Goal: Task Accomplishment & Management: Use online tool/utility

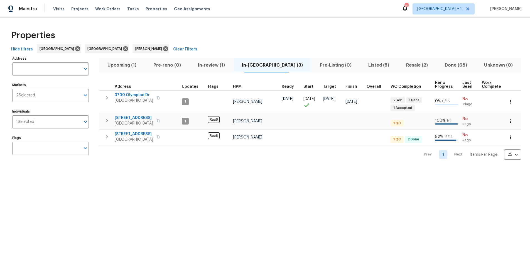
click at [193, 26] on div "Properties" at bounding box center [265, 35] width 512 height 18
click at [401, 64] on span "Resale (2)" at bounding box center [417, 65] width 32 height 8
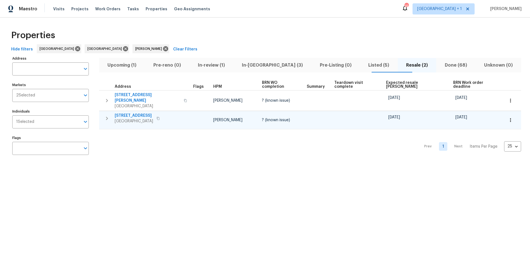
click at [131, 118] on span "Hawthorne, CA 90250" at bounding box center [134, 121] width 38 height 6
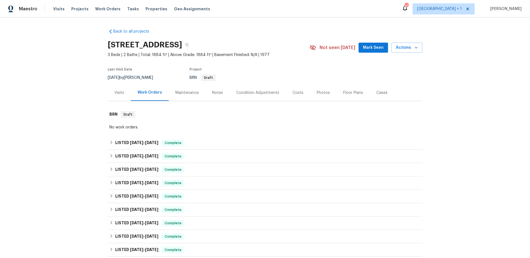
click at [145, 93] on div "Work Orders" at bounding box center [149, 93] width 24 height 6
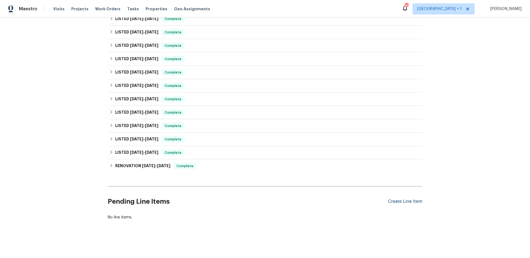
click at [406, 199] on div "Create Line Item" at bounding box center [405, 201] width 34 height 5
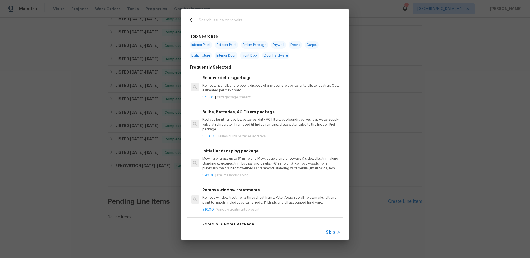
click at [330, 231] on span "Skip" at bounding box center [329, 232] width 9 height 6
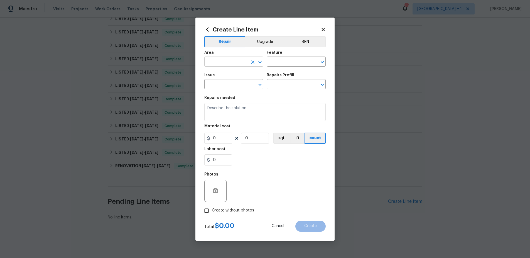
click at [231, 60] on input "text" at bounding box center [225, 62] width 43 height 9
click at [213, 81] on li "Exterior Overall" at bounding box center [233, 83] width 59 height 9
type input "Exterior Overall"
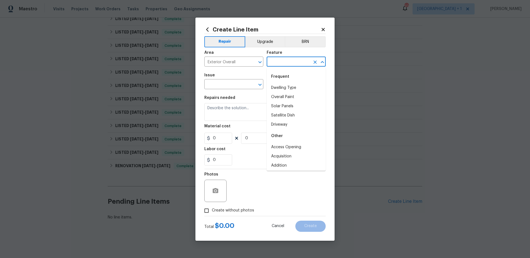
drag, startPoint x: 268, startPoint y: 63, endPoint x: 273, endPoint y: 62, distance: 4.8
click at [269, 62] on input "text" at bounding box center [287, 62] width 43 height 9
type input "E"
type input "W"
type input "B"
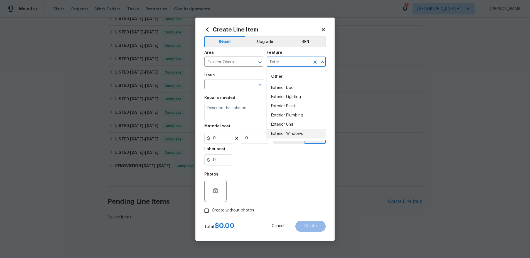
click at [286, 133] on li "Exterior Windows" at bounding box center [295, 133] width 59 height 9
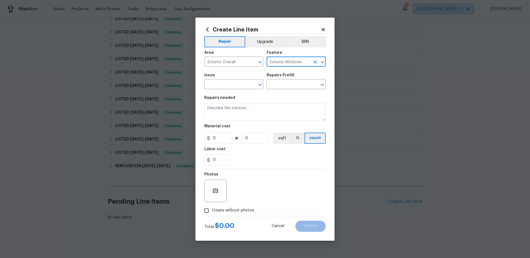
type input "Exterior Windows"
click at [223, 80] on div "Issue" at bounding box center [233, 76] width 59 height 7
click at [223, 80] on input "text" at bounding box center [225, 84] width 43 height 9
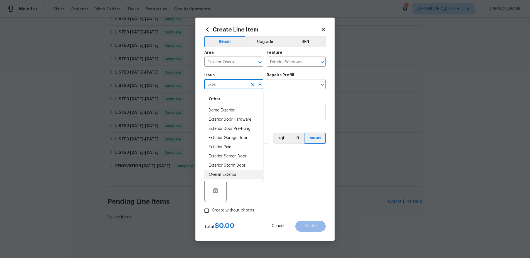
click at [219, 170] on li "Overall Exterior" at bounding box center [233, 174] width 59 height 9
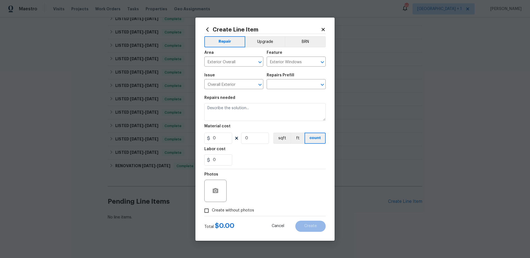
click at [287, 78] on div "Repairs Prefill" at bounding box center [295, 76] width 59 height 7
click at [287, 83] on input "text" at bounding box center [287, 84] width 43 height 9
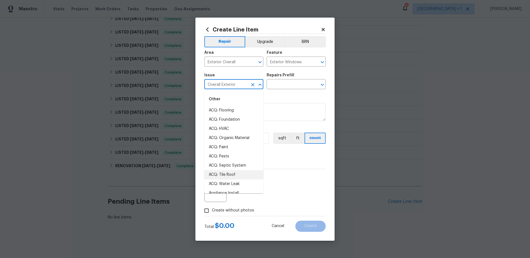
click at [245, 83] on input "Overall Exterior" at bounding box center [225, 84] width 43 height 9
click at [226, 172] on li "Overall Exterior" at bounding box center [233, 174] width 59 height 9
type input "Overall Exterior"
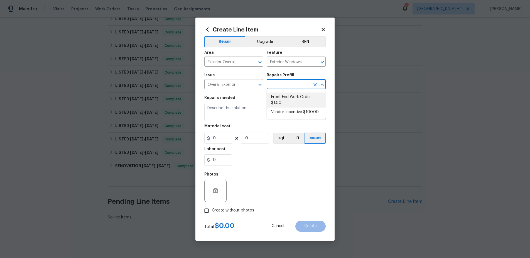
click at [305, 87] on input "text" at bounding box center [287, 84] width 43 height 9
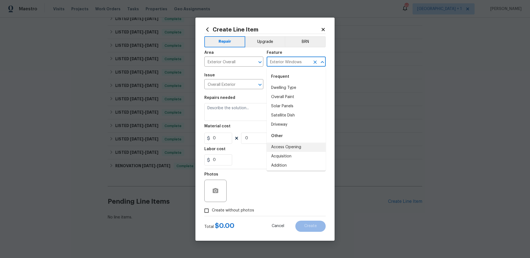
click at [305, 63] on input "Exterior Windows" at bounding box center [287, 62] width 43 height 9
click at [286, 132] on li "Exterior Windows" at bounding box center [295, 133] width 59 height 9
type input "Exterior Windows"
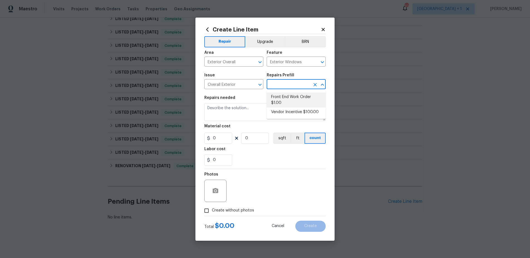
click at [294, 85] on input "text" at bounding box center [287, 84] width 43 height 9
click at [288, 99] on li "Front End Work Order $1.00" at bounding box center [295, 99] width 59 height 15
type input "Front End Work Order $1.00"
type textarea "Placeholder line item for the creation of front end work orders."
type input "1"
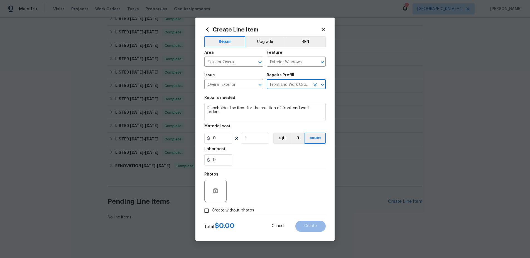
type input "1"
click at [316, 84] on icon "Clear" at bounding box center [314, 84] width 3 height 3
click at [299, 84] on input "text" at bounding box center [287, 84] width 43 height 9
click at [230, 84] on input "Overall Exterior" at bounding box center [225, 84] width 43 height 9
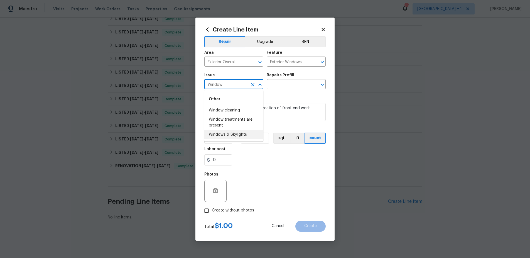
click at [233, 131] on li "Windows & Skylights" at bounding box center [233, 134] width 59 height 9
type input "Windows & Skylights"
click at [306, 85] on input "text" at bounding box center [287, 84] width 43 height 9
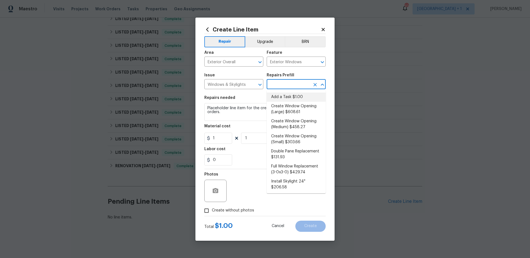
click at [293, 94] on li "Add a Task $1.00" at bounding box center [295, 96] width 59 height 9
type input "Add a Task $1.00"
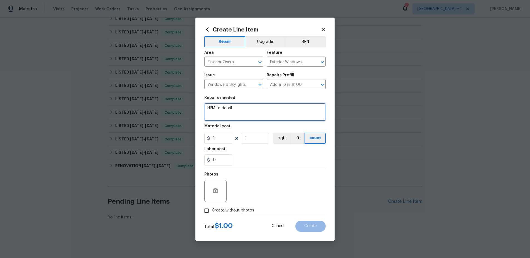
drag, startPoint x: 257, startPoint y: 108, endPoint x: 196, endPoint y: 109, distance: 61.2
click at [196, 109] on div "Create Line Item Repair Upgrade BRN Area Exterior Overall ​ Feature Exterior Wi…" at bounding box center [264, 129] width 139 height 223
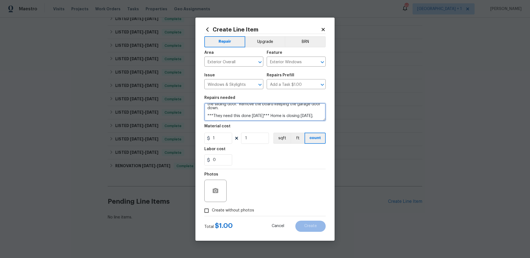
type textarea "Please remove the plywood from the windows and chain from the sliding door. Rem…"
drag, startPoint x: 215, startPoint y: 139, endPoint x: 202, endPoint y: 139, distance: 13.1
click at [206, 139] on div "1" at bounding box center [218, 137] width 28 height 11
type input "75"
click at [206, 211] on input "Create without photos" at bounding box center [206, 210] width 11 height 11
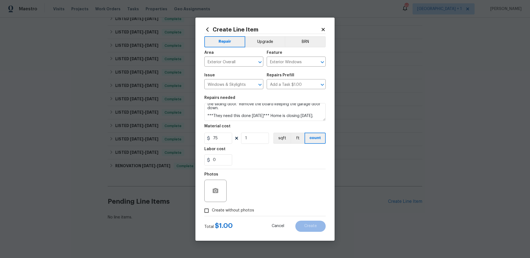
checkbox input "true"
click at [237, 193] on textarea at bounding box center [278, 190] width 95 height 22
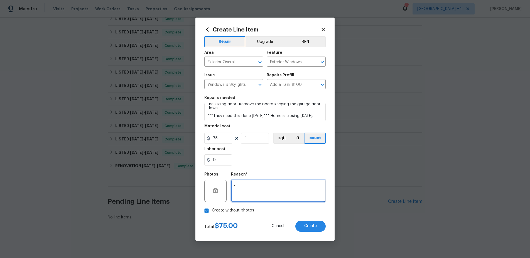
type textarea "."
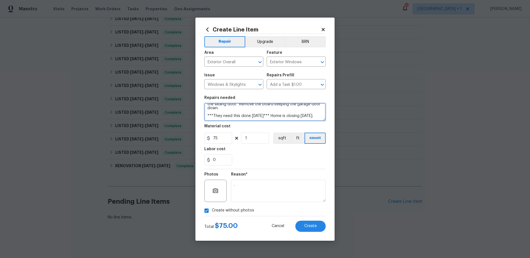
click at [278, 118] on textarea "Please remove the plywood from the windows and chain from the sliding door. Rem…" at bounding box center [264, 112] width 121 height 18
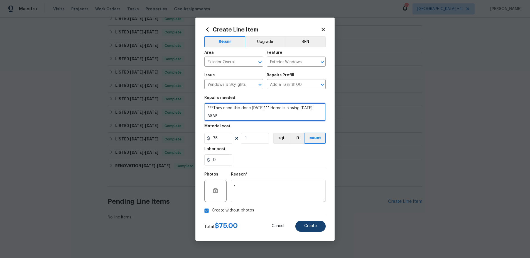
type textarea "Please remove the plywood from the windows and chain from the sliding door. Rem…"
click at [312, 225] on span "Create" at bounding box center [310, 226] width 13 height 4
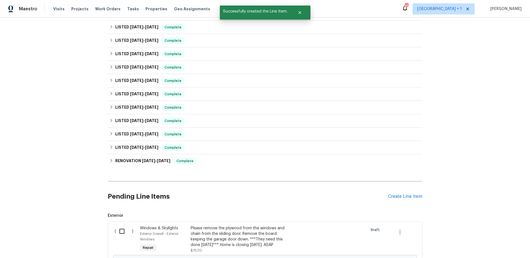
scroll to position [169, 0]
click at [117, 231] on input "checkbox" at bounding box center [124, 231] width 16 height 12
checkbox input "true"
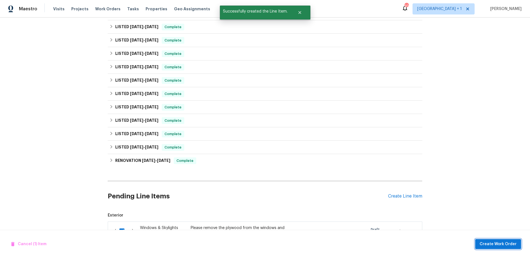
click at [492, 243] on span "Create Work Order" at bounding box center [497, 243] width 37 height 7
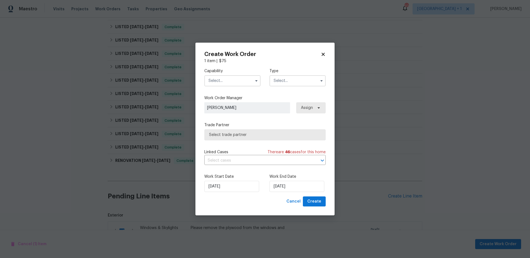
click at [237, 83] on input "text" at bounding box center [232, 80] width 56 height 11
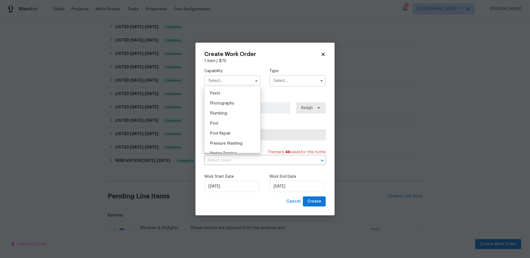
scroll to position [478, 0]
click at [223, 114] on span "Plumbing" at bounding box center [218, 112] width 17 height 4
type input "Plumbing"
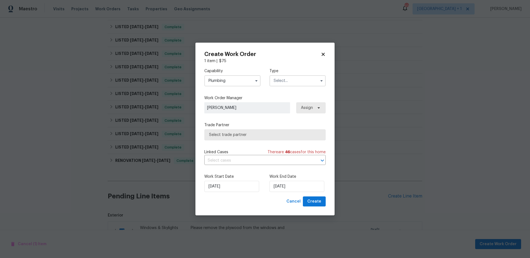
click at [288, 79] on input "text" at bounding box center [297, 80] width 56 height 11
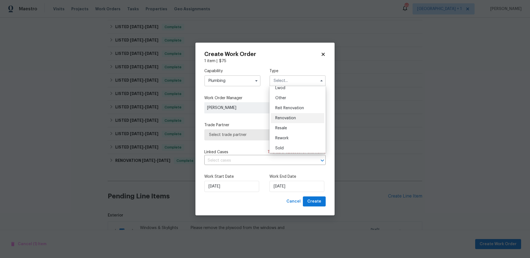
scroll to position [66, 0]
click at [290, 127] on div "Resale" at bounding box center [297, 126] width 53 height 10
type input "Resale"
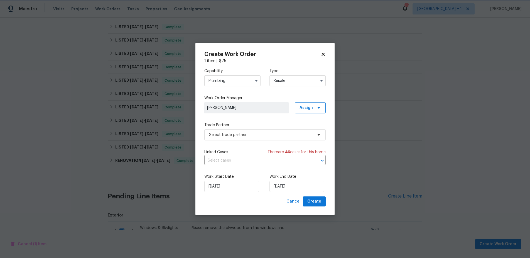
scroll to position [0, 0]
click at [256, 133] on span "Select trade partner" at bounding box center [261, 135] width 104 height 6
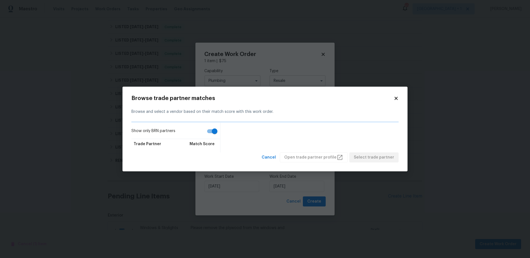
click at [396, 97] on icon at bounding box center [395, 98] width 5 height 5
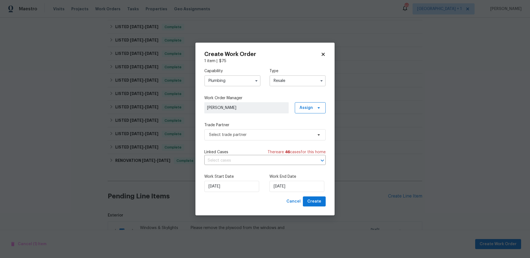
click at [248, 83] on input "Plumbing" at bounding box center [232, 80] width 56 height 11
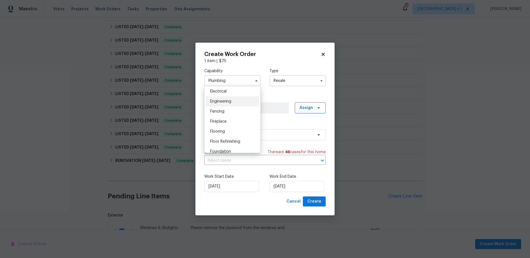
scroll to position [231, 0]
click at [229, 130] on div "General Contractor" at bounding box center [232, 127] width 53 height 10
type input "General Contractor"
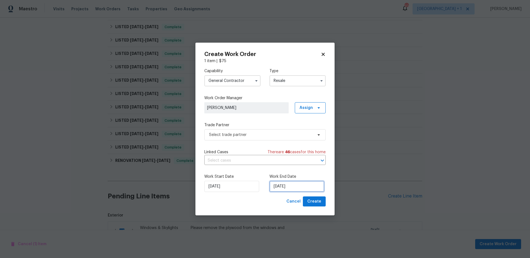
click at [302, 190] on input "[DATE]" at bounding box center [296, 185] width 55 height 11
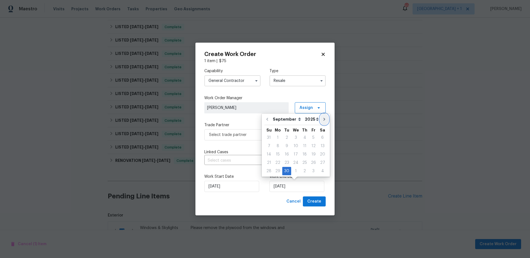
click at [320, 116] on button "Go to next month" at bounding box center [324, 118] width 8 height 11
type input "10/30/2025"
select select "9"
click at [296, 135] on div "1" at bounding box center [295, 137] width 9 height 8
type input "10/1/2025"
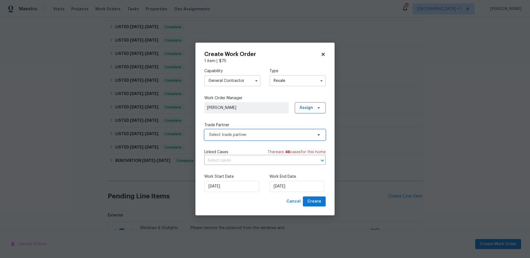
click at [267, 135] on span "Select trade partner" at bounding box center [261, 135] width 104 height 6
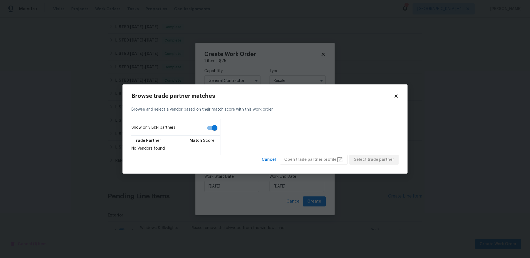
click at [201, 129] on label "Show only BRN partners" at bounding box center [175, 128] width 88 height 13
click at [201, 129] on input "Show only BRN partners" at bounding box center [215, 127] width 32 height 11
checkbox input "false"
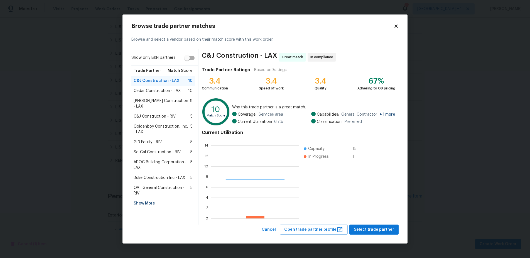
scroll to position [74, 84]
click at [151, 198] on div "Show More" at bounding box center [162, 203] width 63 height 10
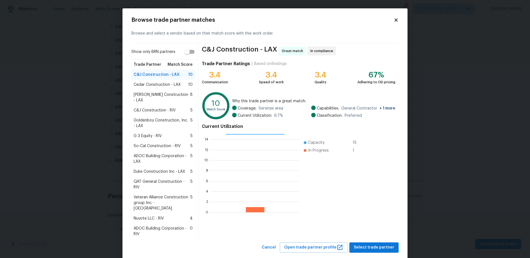
scroll to position [1, 0]
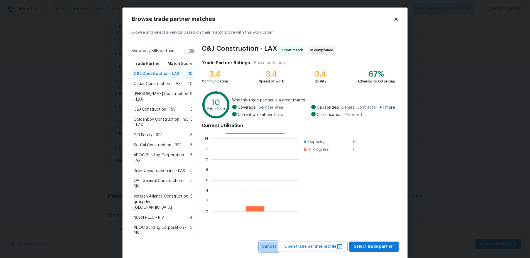
click at [276, 243] on span "Cancel" at bounding box center [268, 246] width 14 height 7
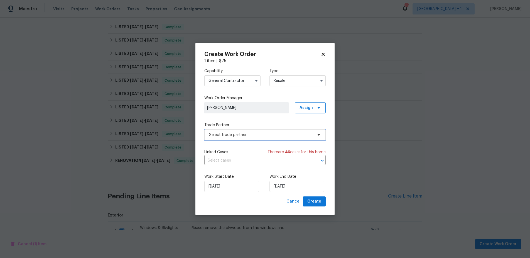
scroll to position [0, 0]
click at [256, 83] on button "button" at bounding box center [256, 80] width 7 height 7
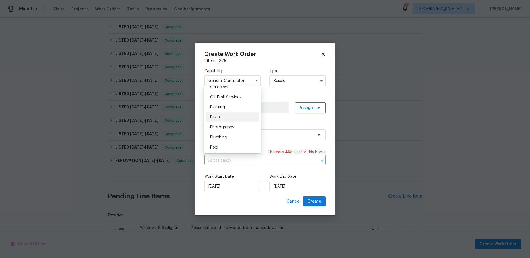
scroll to position [464, 0]
click at [223, 127] on span "Plumbing" at bounding box center [218, 125] width 17 height 4
type input "Plumbing"
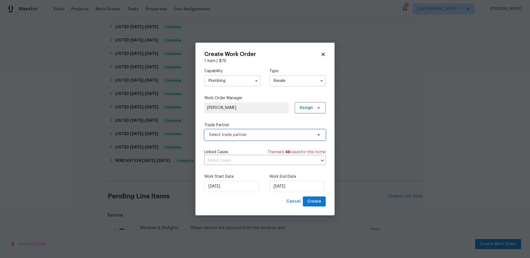
click at [261, 136] on span "Select trade partner" at bounding box center [261, 135] width 104 height 6
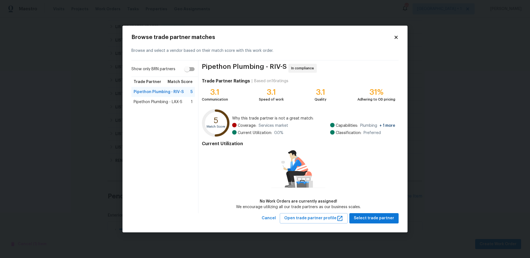
click at [157, 100] on span "Pipethon Plumbing - LAX-S" at bounding box center [157, 102] width 49 height 6
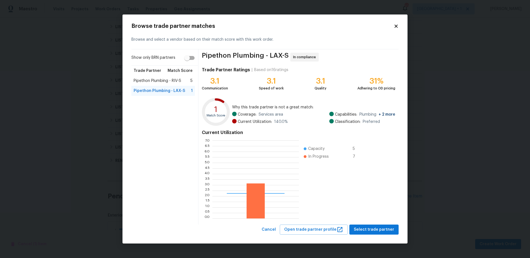
scroll to position [74, 83]
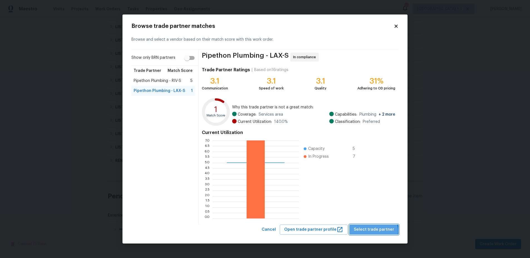
click at [376, 231] on span "Select trade partner" at bounding box center [373, 229] width 40 height 7
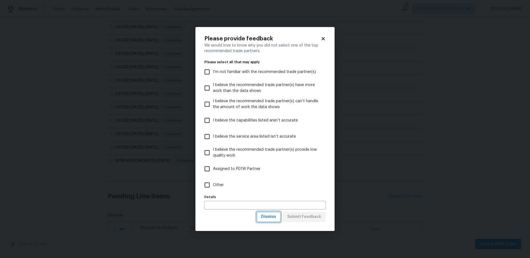
click at [274, 219] on span "Dismiss" at bounding box center [268, 216] width 15 height 7
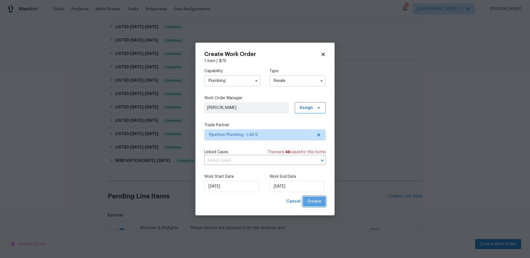
click at [316, 199] on span "Create" at bounding box center [314, 201] width 14 height 7
checkbox input "false"
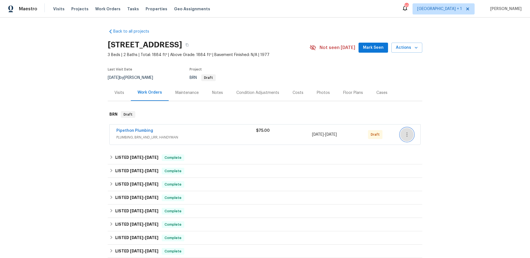
click at [408, 136] on button "button" at bounding box center [406, 134] width 13 height 13
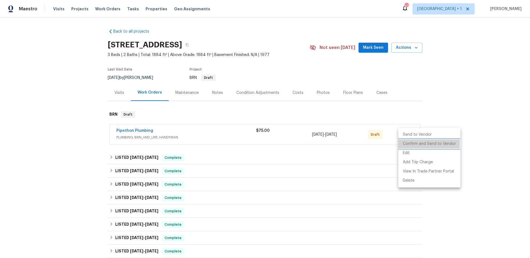
click at [412, 144] on li "Confirm and Send to Vendor" at bounding box center [429, 143] width 62 height 9
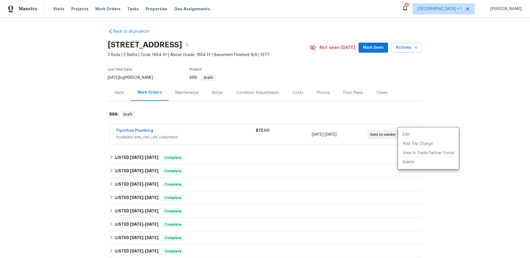
click at [212, 94] on div at bounding box center [265, 129] width 530 height 258
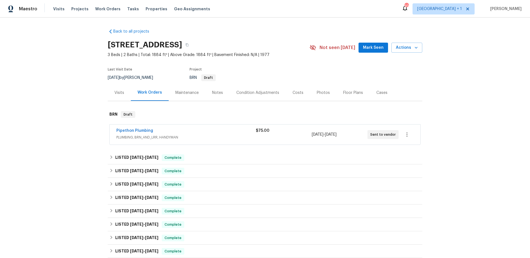
click at [212, 93] on div "Notes" at bounding box center [217, 93] width 11 height 6
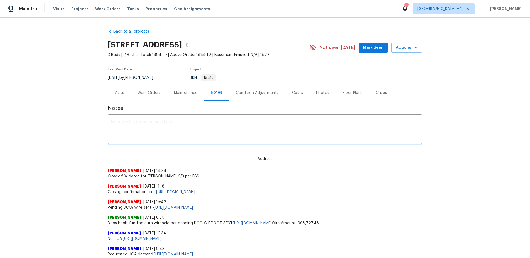
click at [118, 121] on textarea at bounding box center [265, 129] width 308 height 19
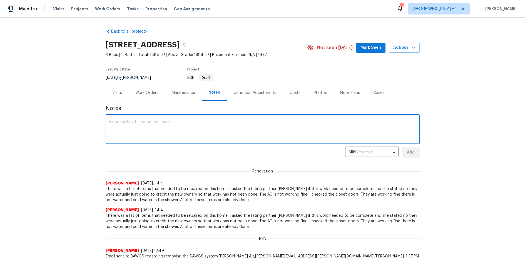
click at [142, 121] on textarea at bounding box center [263, 129] width 308 height 19
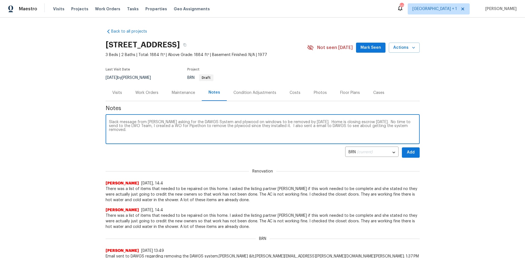
type textarea "Slack message from Kaysha Rice asking for the DAWGS System and plywood on windo…"
click at [413, 154] on button "Add" at bounding box center [411, 152] width 18 height 10
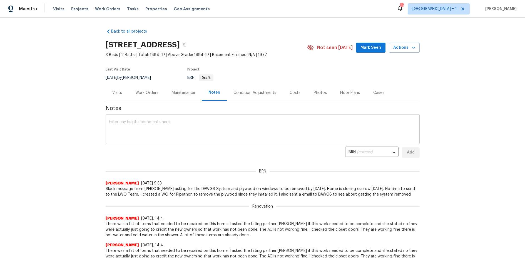
click at [117, 125] on textarea at bounding box center [263, 129] width 308 height 19
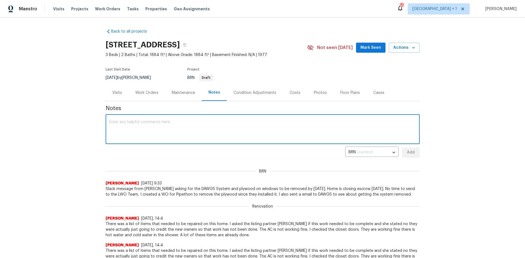
paste textarea "https://opendoor.slack.com/archives/D09FKPW3T2N/p1759247858967569"
type textarea "https://opendoor.slack.com/archives/D09FKPW3T2N/p1759247858967569"
click at [407, 156] on button "Add" at bounding box center [411, 152] width 18 height 10
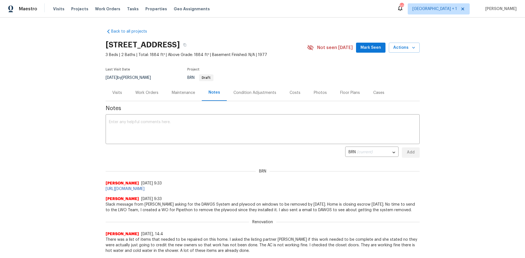
click at [75, 119] on div "Back to all projects 12515 Cedar Ave, Hawthorne, CA 90250 3 Beds | 2 Baths | To…" at bounding box center [262, 138] width 525 height 240
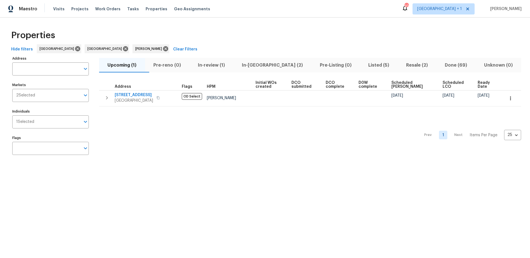
click at [363, 65] on span "Listed (5)" at bounding box center [378, 65] width 31 height 8
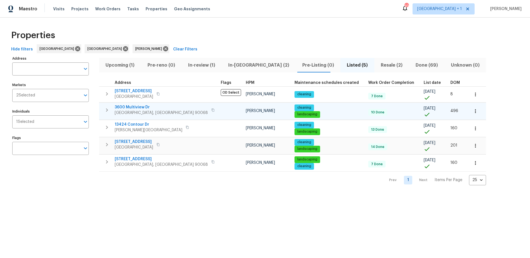
click at [143, 112] on span "Los Angeles, CA 90068" at bounding box center [161, 113] width 93 height 6
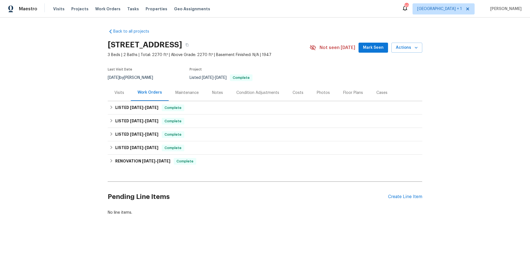
click at [115, 94] on div "Visits" at bounding box center [119, 93] width 10 height 6
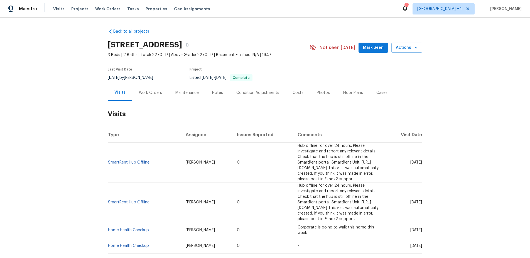
click at [177, 91] on div "Maintenance" at bounding box center [186, 93] width 23 height 6
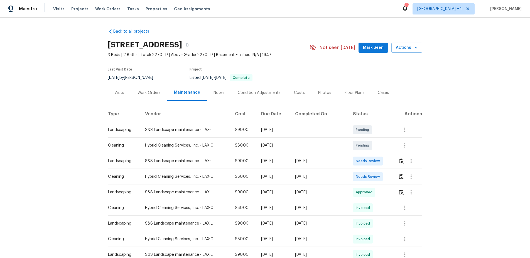
click at [148, 93] on div "Work Orders" at bounding box center [148, 93] width 23 height 6
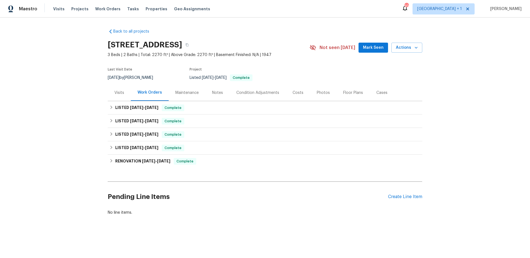
click at [149, 95] on div "Work Orders" at bounding box center [150, 92] width 38 height 16
click at [402, 198] on div "Create Line Item" at bounding box center [405, 196] width 34 height 5
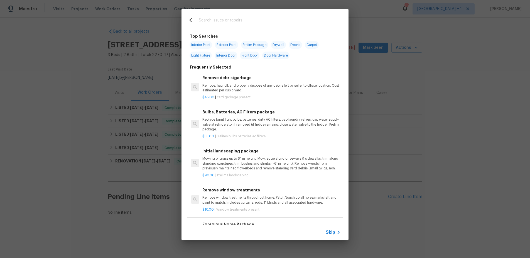
click at [398, 154] on div "Top Searches Interior Paint Exterior Paint Prelim Package Drywall Debris Carpet…" at bounding box center [265, 124] width 530 height 249
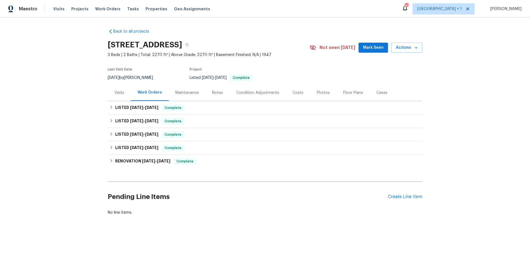
click at [219, 214] on div "No line items." at bounding box center [265, 212] width 314 height 6
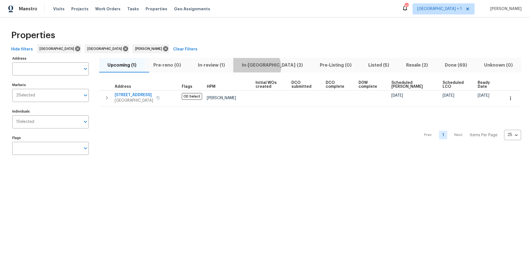
click at [267, 67] on span "In-reno (2)" at bounding box center [271, 65] width 71 height 8
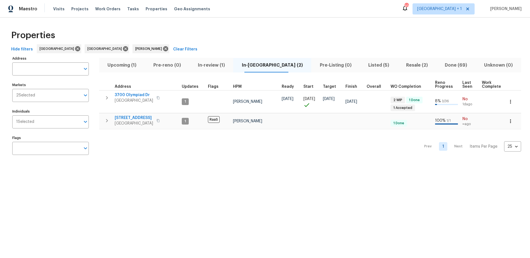
click at [196, 149] on div "Prev 1 Next Items Per Page 25 25 ​" at bounding box center [310, 144] width 422 height 31
click at [142, 121] on span "Los Angeles, CA 90011" at bounding box center [134, 123] width 38 height 6
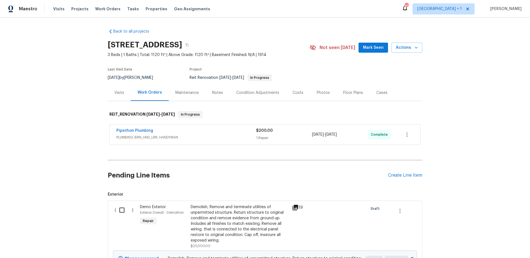
click at [65, 176] on div "Back to all projects [STREET_ADDRESS] 3 Beds | 1 Baths | Total: 1120 ft² | Abov…" at bounding box center [265, 138] width 530 height 240
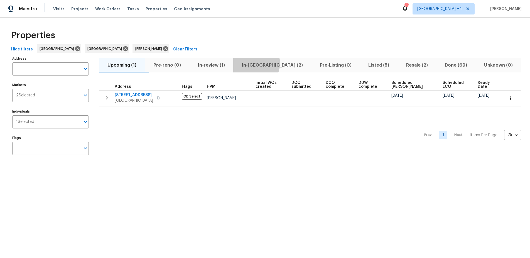
click at [266, 63] on span "In-reno (2)" at bounding box center [271, 65] width 71 height 8
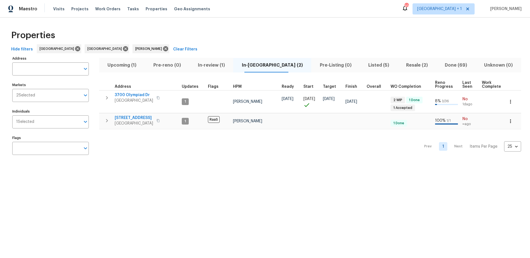
click at [198, 153] on div "Prev 1 Next Items Per Page 25 25 ​" at bounding box center [310, 144] width 422 height 31
click at [147, 121] on span "Los Angeles, CA 90011" at bounding box center [134, 123] width 38 height 6
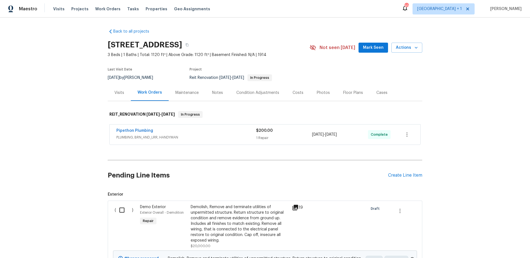
click at [216, 94] on div "Notes" at bounding box center [217, 93] width 11 height 6
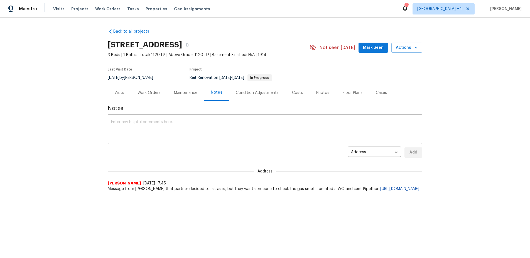
click at [50, 145] on div "Back to all projects [STREET_ADDRESS] 3 Beds | 1 Baths | Total: 1120 ft² | Abov…" at bounding box center [265, 121] width 530 height 207
click at [146, 93] on div "Work Orders" at bounding box center [148, 93] width 23 height 6
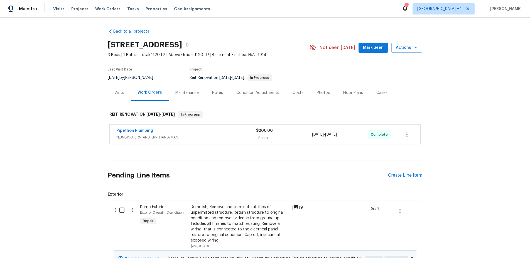
click at [44, 121] on div "Back to all projects [STREET_ADDRESS] 3 Beds | 1 Baths | Total: 1120 ft² | Abov…" at bounding box center [265, 138] width 530 height 240
drag, startPoint x: 28, startPoint y: 98, endPoint x: 36, endPoint y: 70, distance: 29.4
click at [28, 98] on div "Back to all projects [STREET_ADDRESS] 3 Beds | 1 Baths | Total: 1120 ft² | Abov…" at bounding box center [265, 138] width 530 height 240
